Goal: Information Seeking & Learning: Learn about a topic

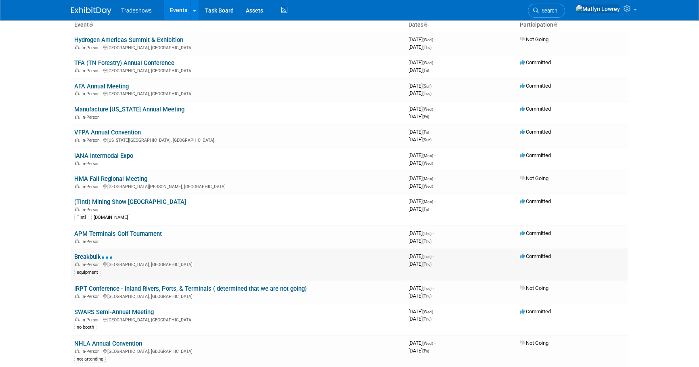
scroll to position [73, 0]
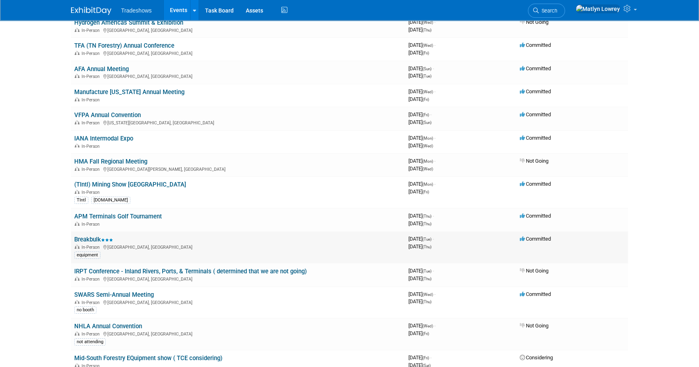
click at [89, 243] on div "In-Person Houston, TX" at bounding box center [238, 246] width 328 height 6
click at [89, 239] on link "Breakbulk" at bounding box center [93, 239] width 39 height 7
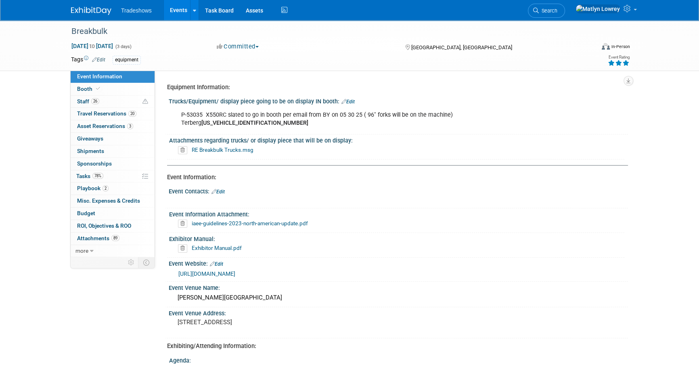
click at [179, 15] on link "Events" at bounding box center [178, 10] width 29 height 20
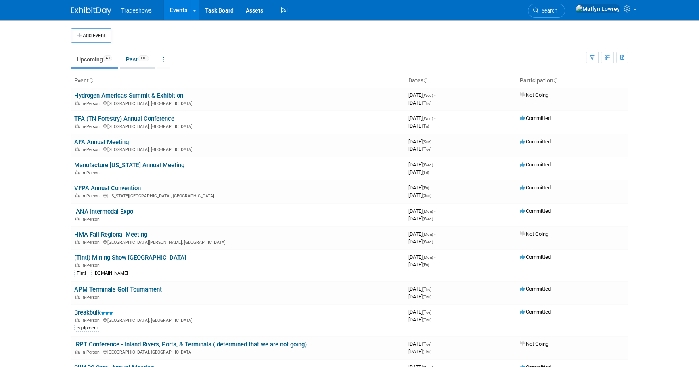
click at [128, 55] on link "Past 110" at bounding box center [137, 59] width 35 height 15
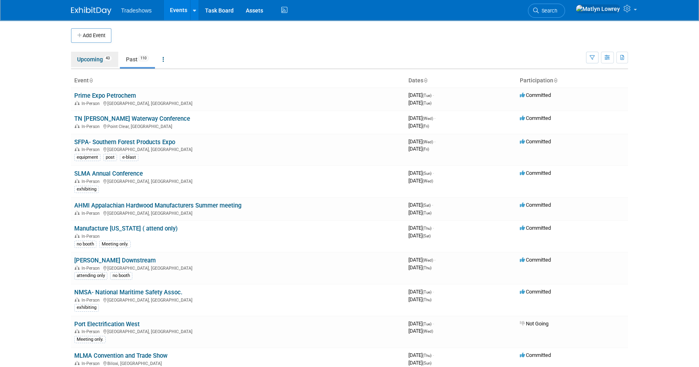
click at [100, 61] on link "Upcoming 43" at bounding box center [94, 59] width 47 height 15
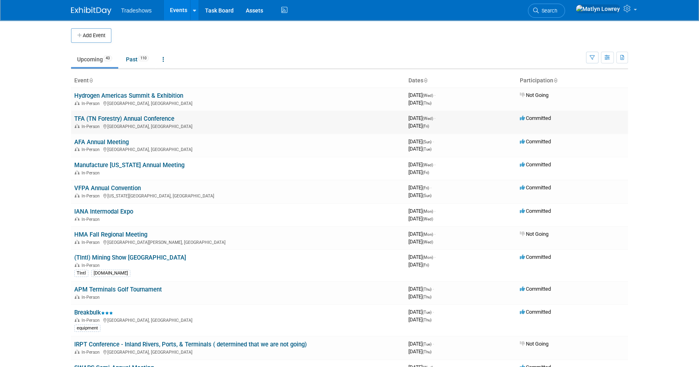
click at [96, 117] on link "TFA (TN Forestry) Annual Conference" at bounding box center [124, 118] width 100 height 7
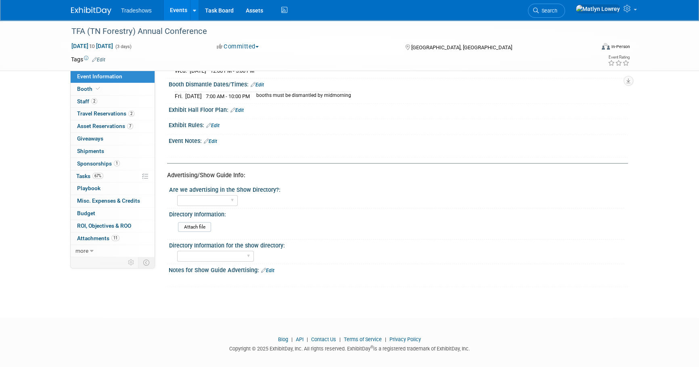
scroll to position [405, 0]
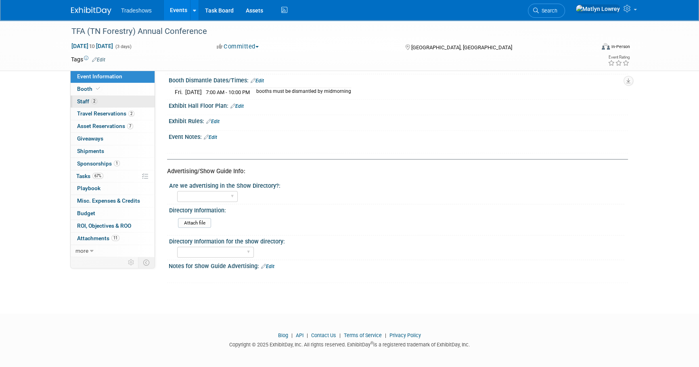
click at [102, 103] on link "2 Staff 2" at bounding box center [113, 102] width 84 height 12
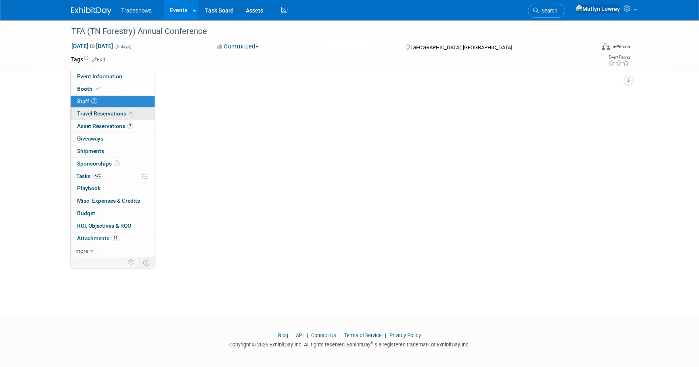
scroll to position [0, 0]
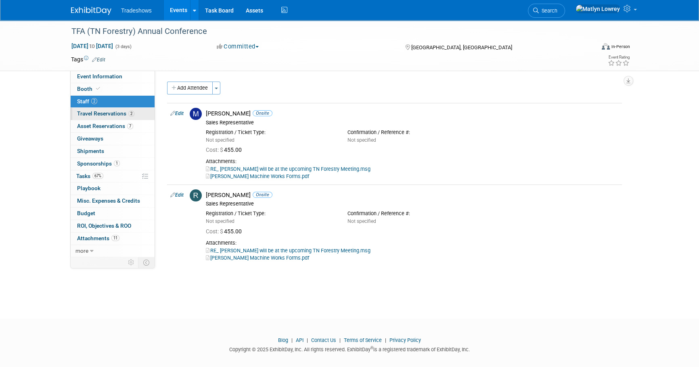
click at [100, 113] on span "Travel Reservations 2" at bounding box center [105, 113] width 57 height 6
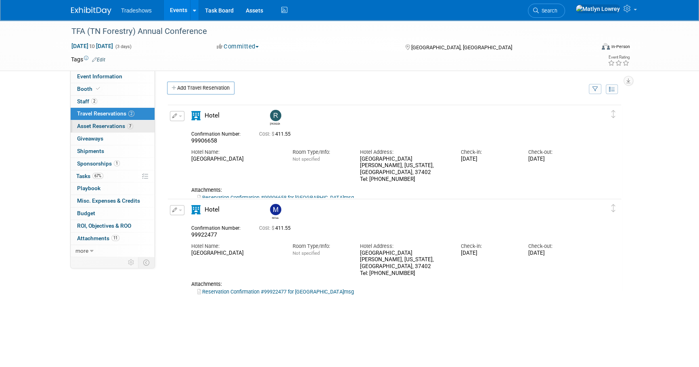
click at [90, 129] on link "7 Asset Reservations 7" at bounding box center [113, 126] width 84 height 12
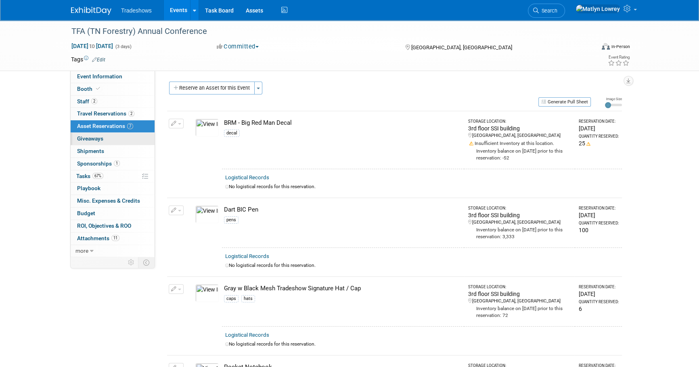
click at [93, 137] on span "Giveaways 0" at bounding box center [90, 138] width 26 height 6
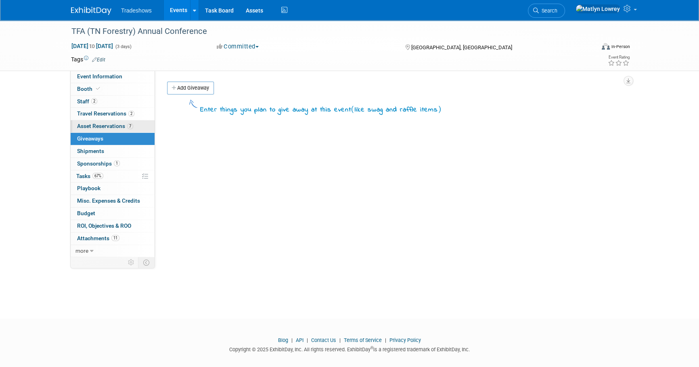
click at [101, 125] on span "Asset Reservations 7" at bounding box center [105, 126] width 56 height 6
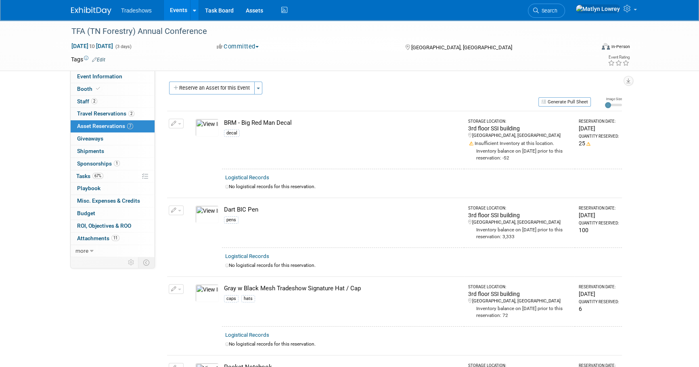
click at [178, 12] on link "Events" at bounding box center [178, 10] width 29 height 20
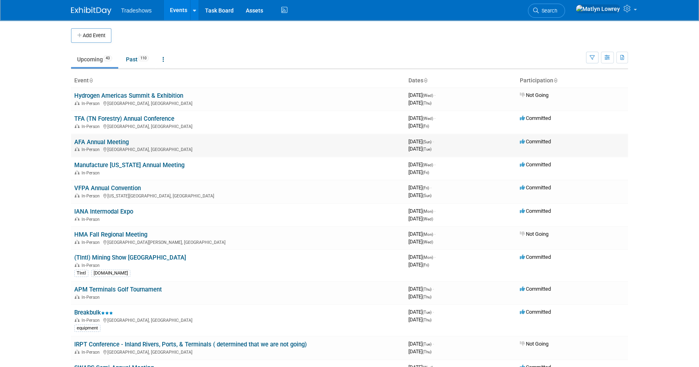
click at [91, 141] on link "AFA Annual Meeting" at bounding box center [101, 141] width 55 height 7
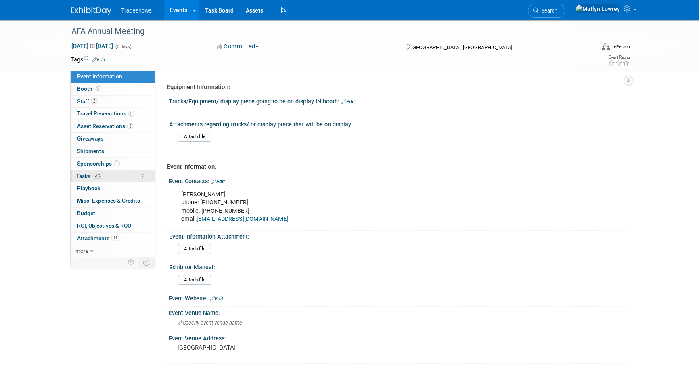
click at [107, 176] on link "70% Tasks 70%" at bounding box center [113, 176] width 84 height 12
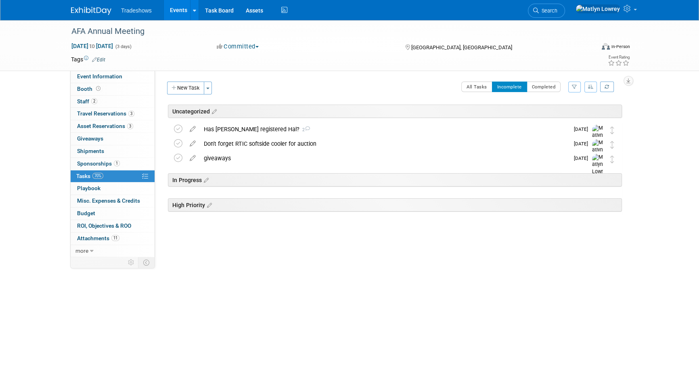
click at [175, 10] on link "Events" at bounding box center [178, 10] width 29 height 20
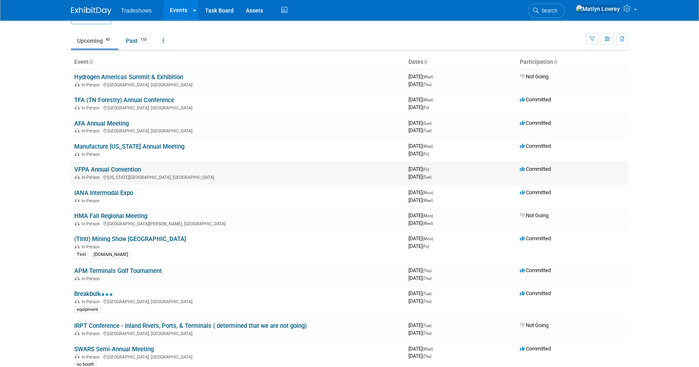
scroll to position [36, 0]
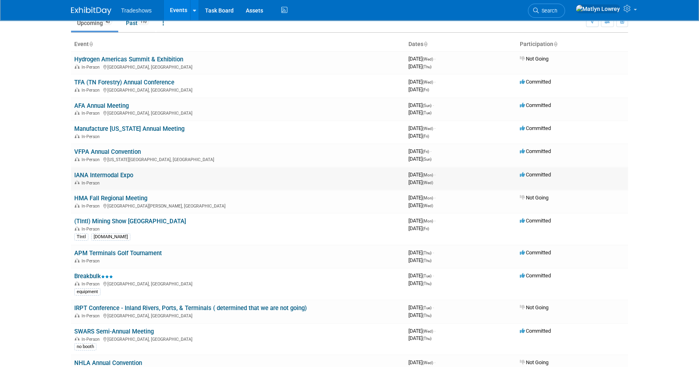
click at [113, 176] on link "IANA Intermodal Expo" at bounding box center [103, 175] width 59 height 7
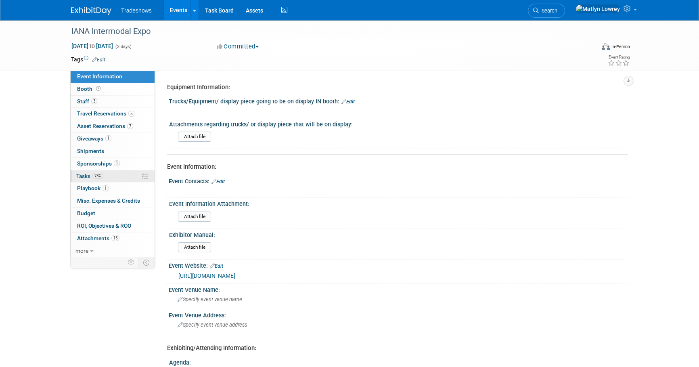
click at [113, 179] on link "75% Tasks 75%" at bounding box center [113, 176] width 84 height 12
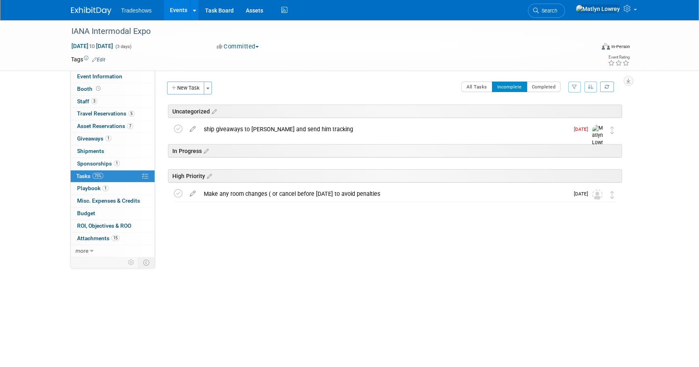
click at [180, 6] on link "Events" at bounding box center [178, 10] width 29 height 20
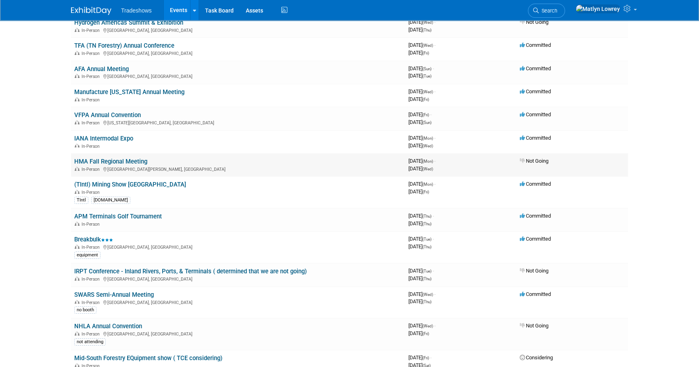
scroll to position [110, 0]
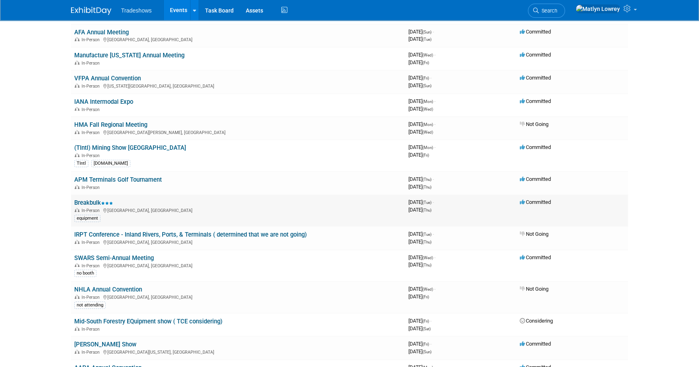
click at [86, 201] on link "Breakbulk" at bounding box center [93, 202] width 39 height 7
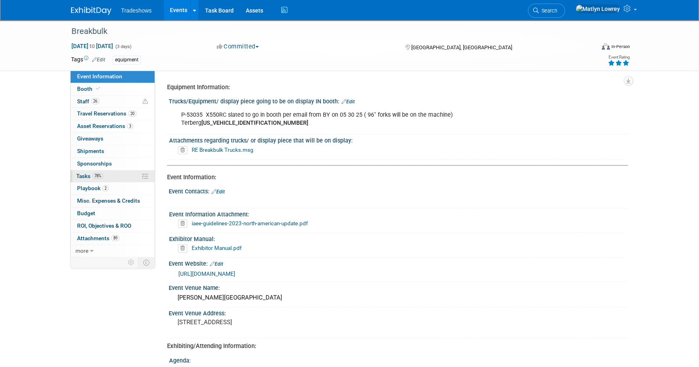
click at [107, 174] on link "78% Tasks 78%" at bounding box center [113, 176] width 84 height 12
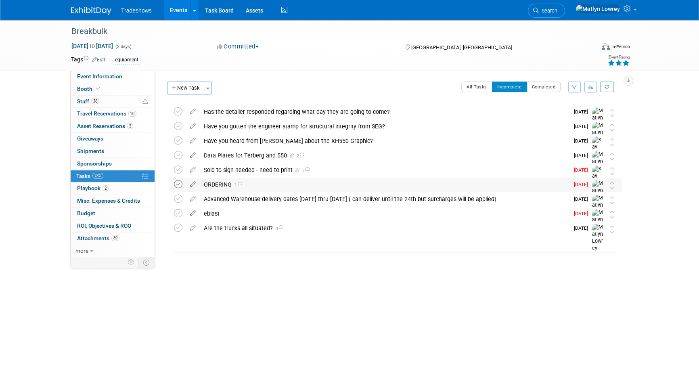
click at [179, 184] on icon at bounding box center [178, 184] width 8 height 8
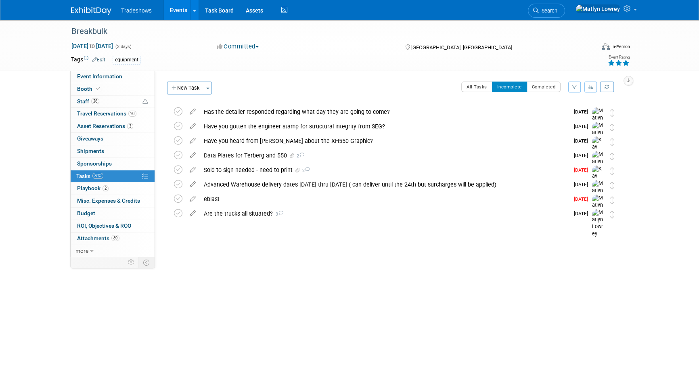
click at [177, 8] on link "Events" at bounding box center [178, 10] width 29 height 20
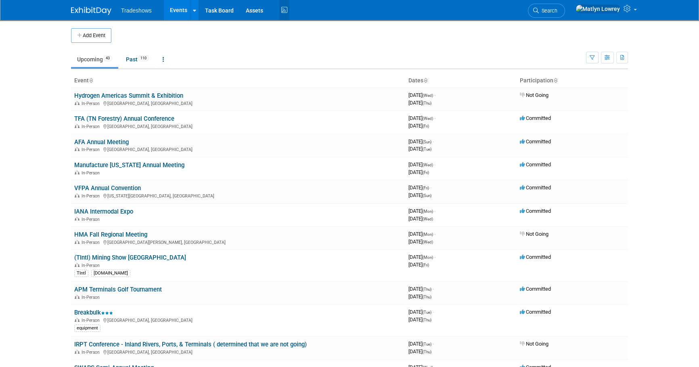
click at [283, 6] on icon at bounding box center [284, 10] width 10 height 13
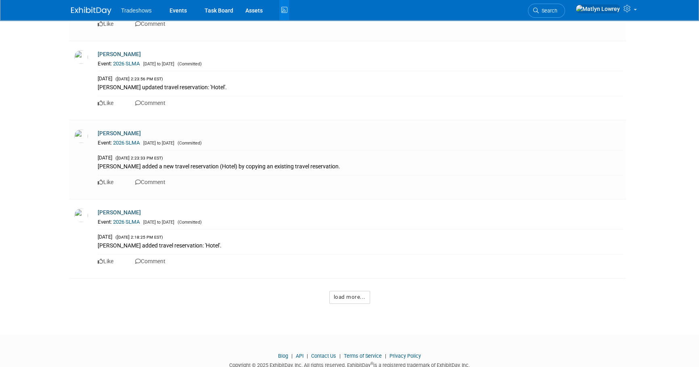
scroll to position [5220, 0]
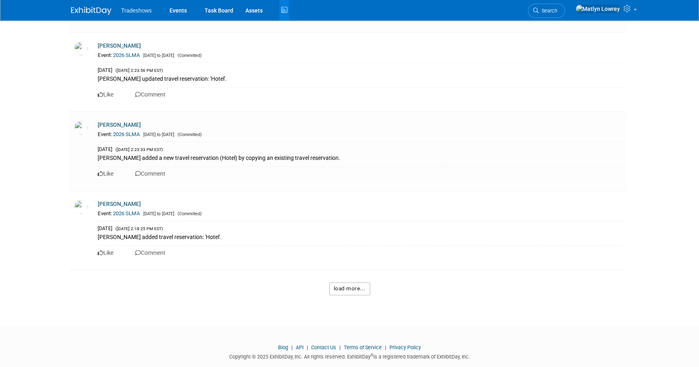
click at [359, 282] on button "load more..." at bounding box center [349, 288] width 41 height 13
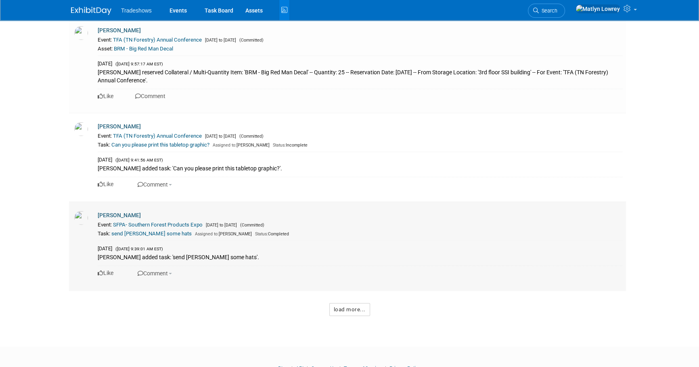
scroll to position [10591, 0]
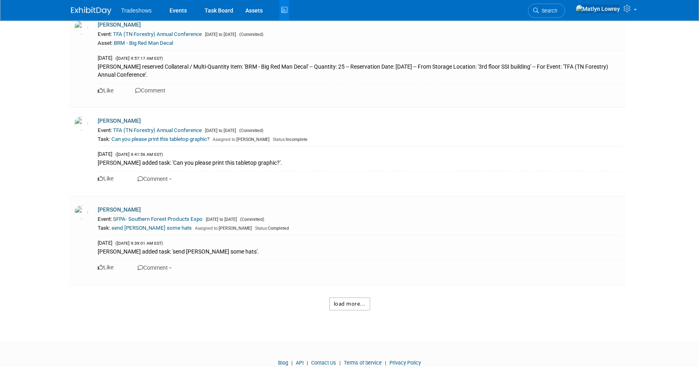
click at [349, 298] on button "load more..." at bounding box center [349, 304] width 41 height 13
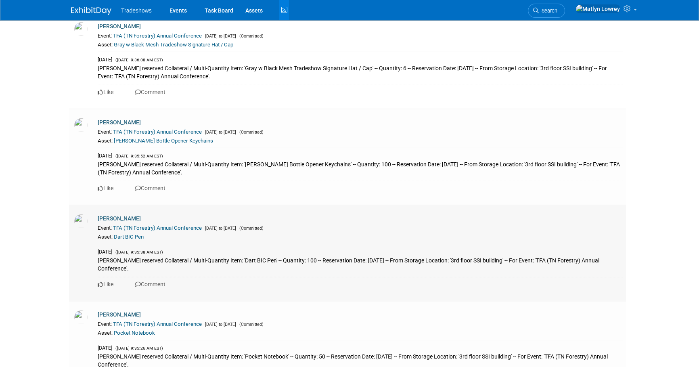
scroll to position [10880, 0]
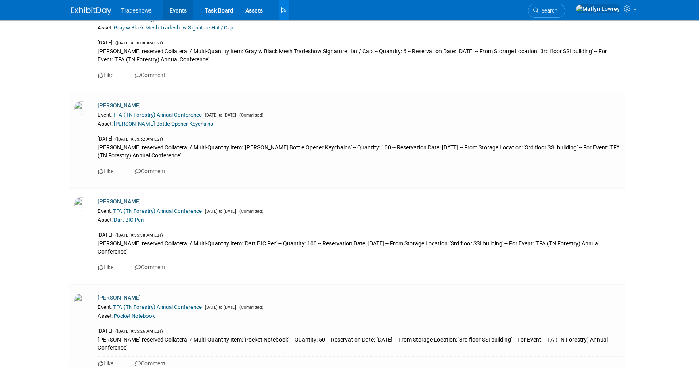
click at [170, 13] on link "Events" at bounding box center [178, 10] width 29 height 20
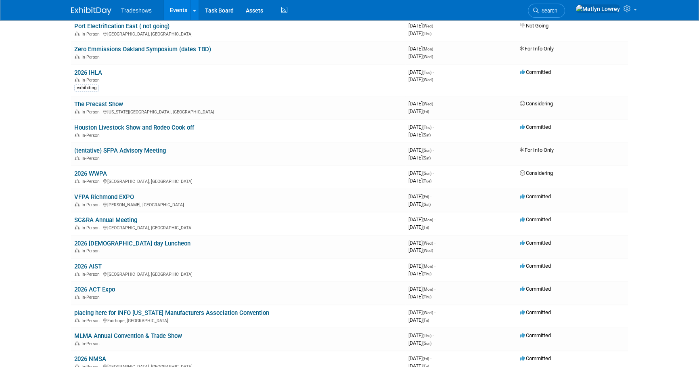
scroll to position [624, 0]
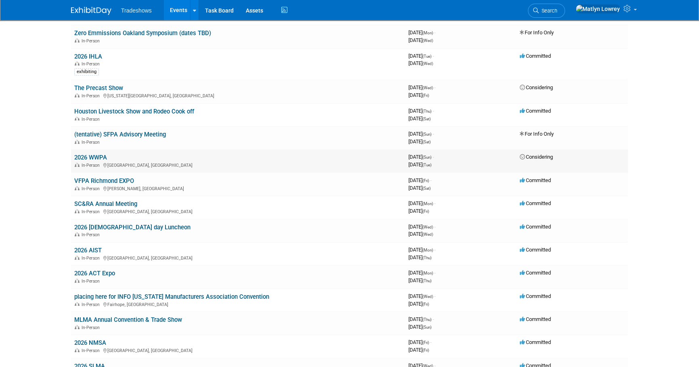
click at [86, 154] on link "2026 WWPA" at bounding box center [90, 157] width 33 height 7
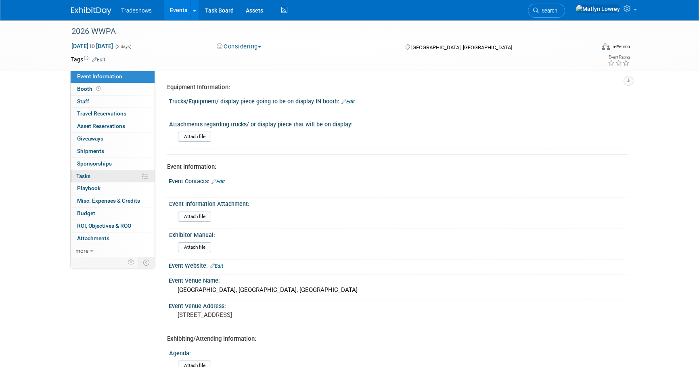
click at [88, 177] on span "Tasks 0%" at bounding box center [83, 176] width 14 height 6
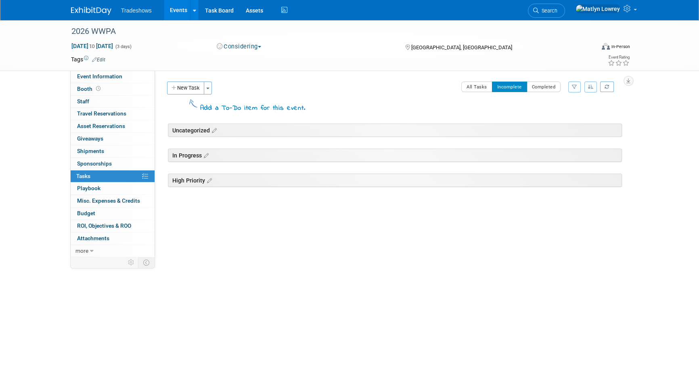
click at [175, 16] on link "Events" at bounding box center [178, 10] width 29 height 20
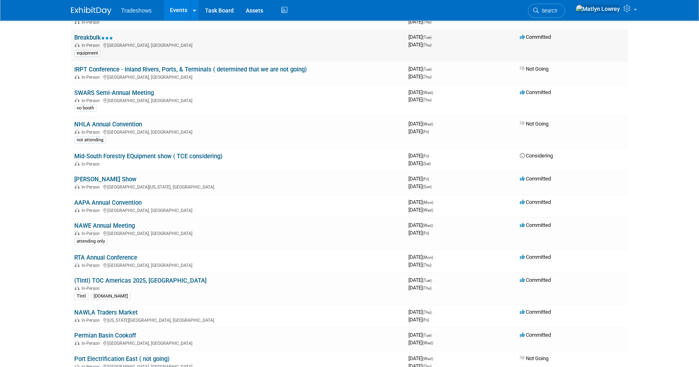
scroll to position [294, 0]
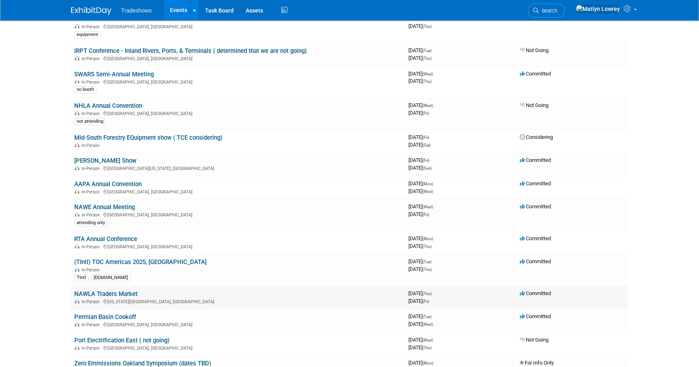
click at [86, 293] on link "NAWLA Traders Market" at bounding box center [105, 293] width 63 height 7
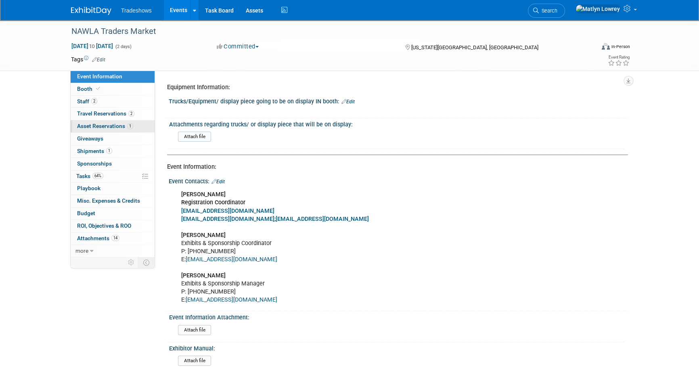
click at [109, 131] on link "1 Asset Reservations 1" at bounding box center [113, 126] width 84 height 12
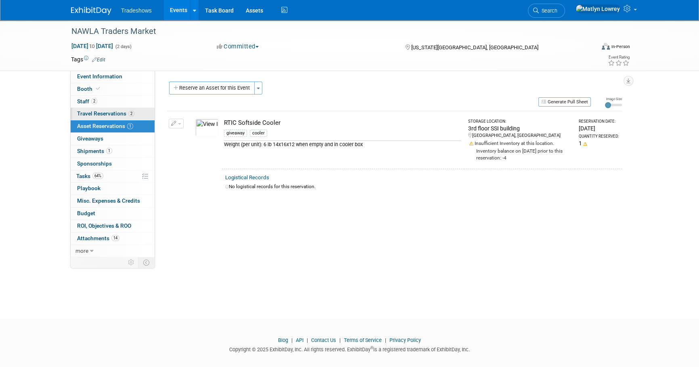
click at [114, 114] on span "Travel Reservations 2" at bounding box center [105, 113] width 57 height 6
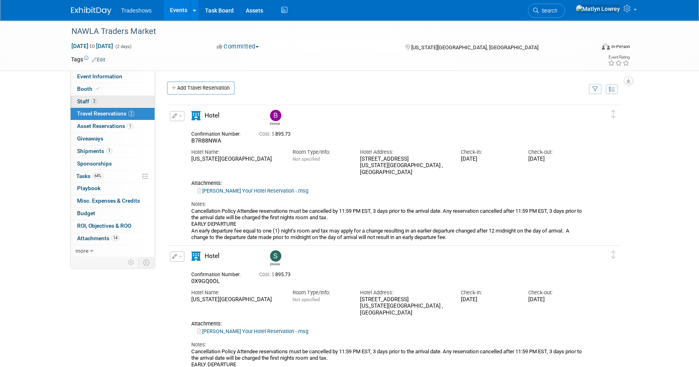
click at [120, 105] on link "2 Staff 2" at bounding box center [113, 102] width 84 height 12
